Goal: Complete application form

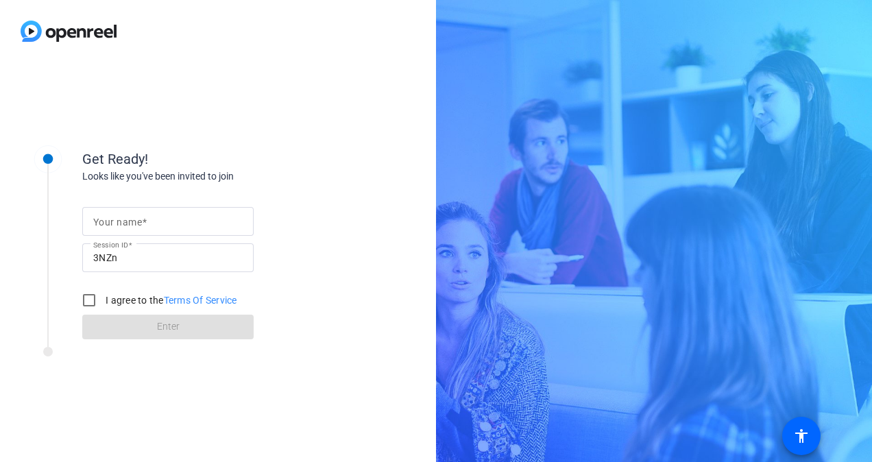
click at [136, 219] on mat-label "Your name" at bounding box center [117, 222] width 49 height 11
click at [136, 219] on input "Your name" at bounding box center [167, 221] width 149 height 16
type input "[PERSON_NAME]"
click at [84, 297] on input "I agree to the Terms Of Service" at bounding box center [88, 300] width 27 height 27
checkbox input "true"
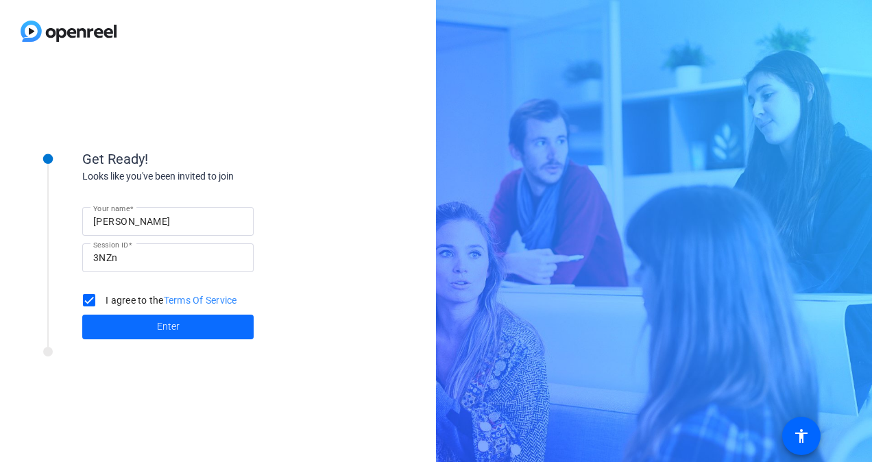
click at [101, 330] on span at bounding box center [167, 327] width 171 height 33
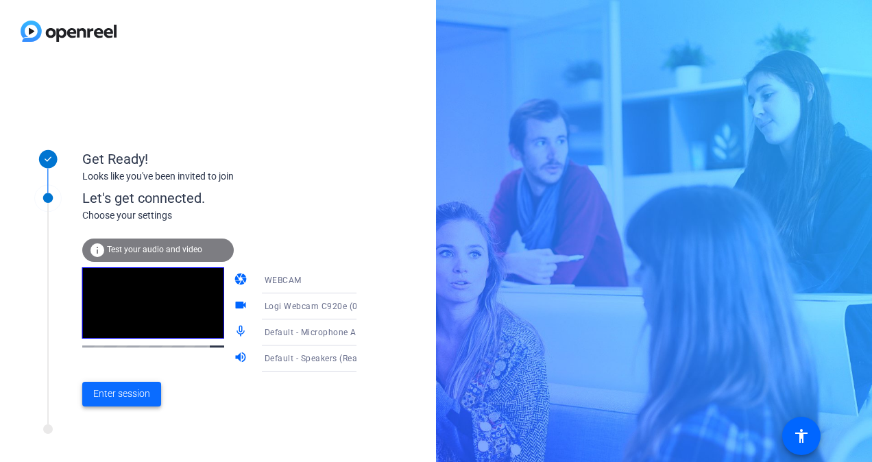
click at [125, 396] on span "Enter session" at bounding box center [121, 394] width 57 height 14
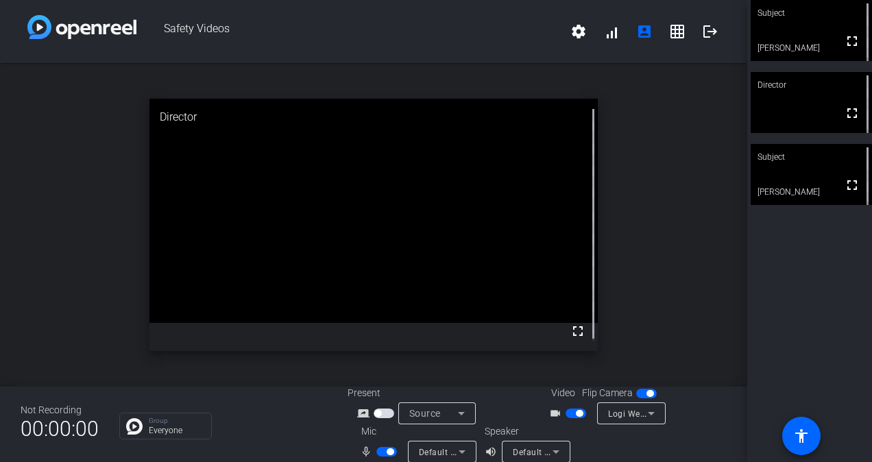
click at [609, 418] on span "Logi Webcam C920e (046d:08b6)" at bounding box center [675, 413] width 135 height 11
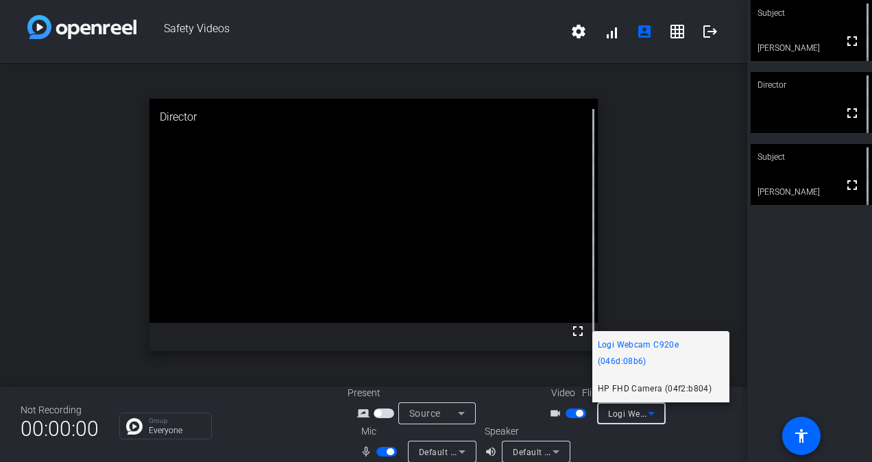
click at [631, 387] on span "HP FHD Camera (04f2:b804)" at bounding box center [655, 388] width 114 height 16
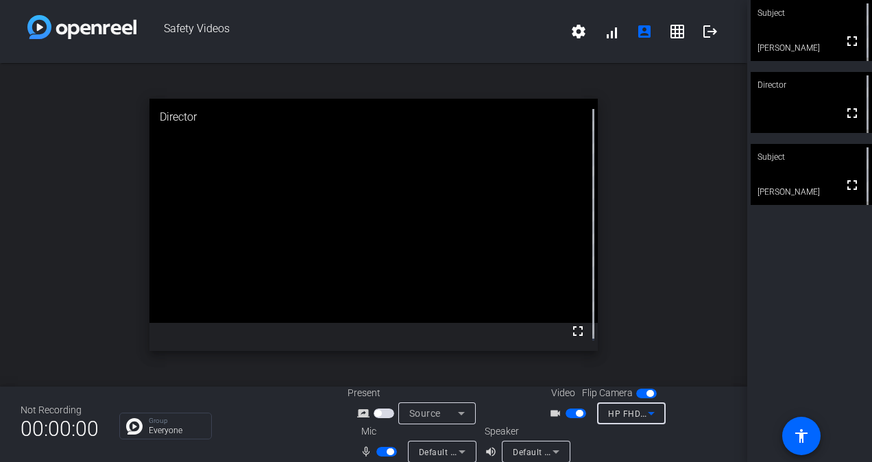
click at [567, 415] on span "button" at bounding box center [576, 414] width 21 height 10
